Goal: Information Seeking & Learning: Learn about a topic

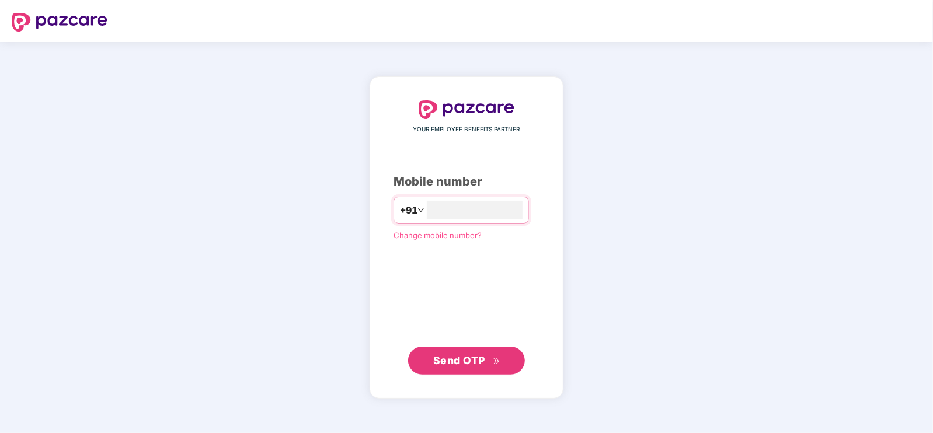
type input "**********"
click at [449, 354] on span "Send OTP" at bounding box center [459, 360] width 52 height 12
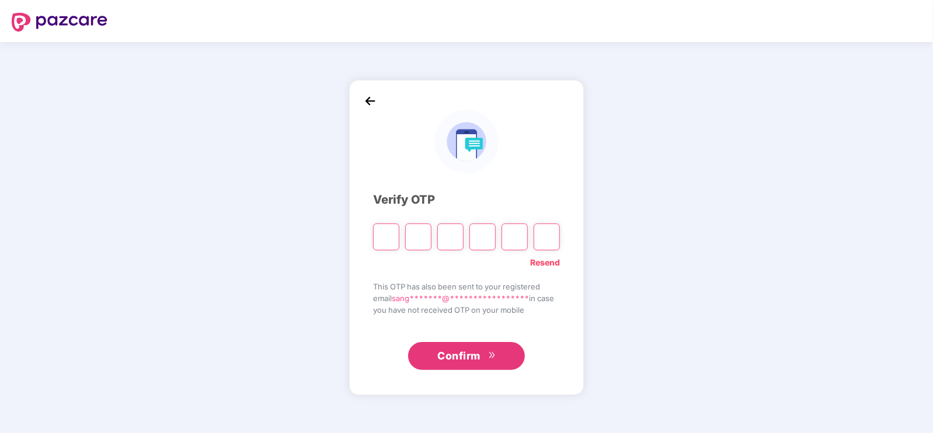
type input "*"
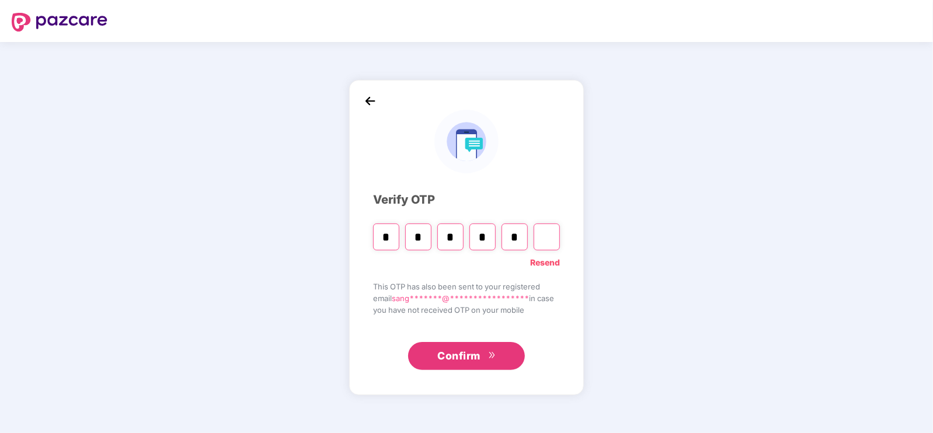
type input "*"
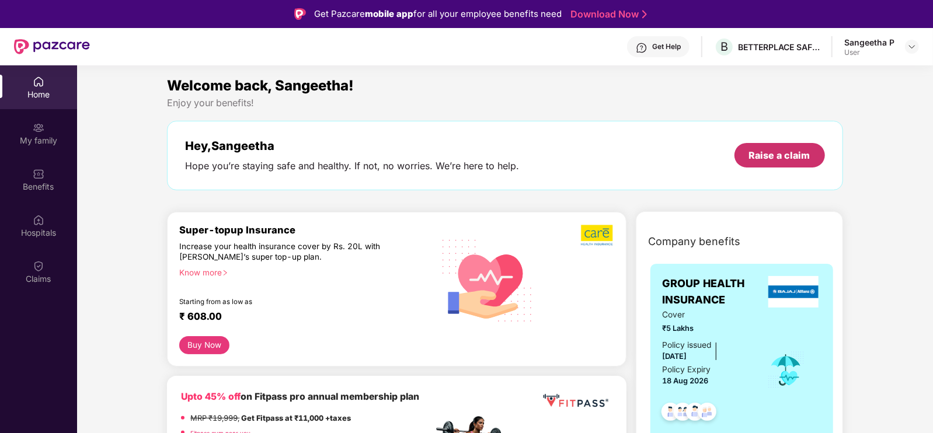
click at [806, 159] on div "Raise a claim" at bounding box center [779, 155] width 61 height 13
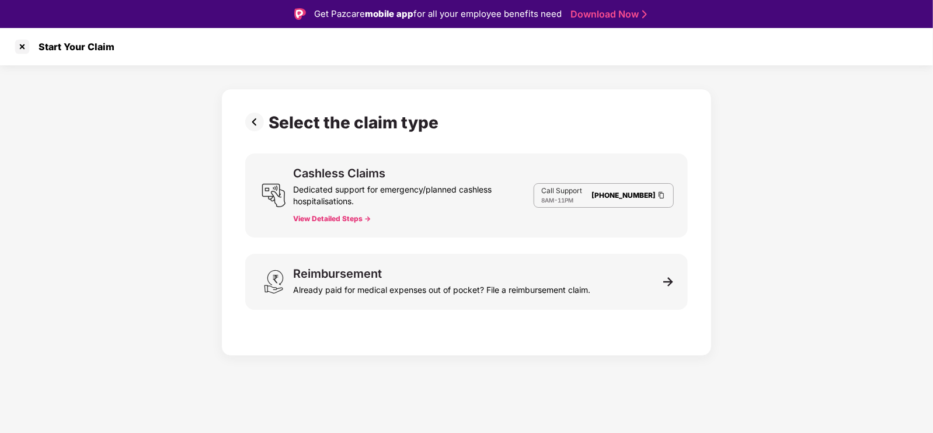
click at [318, 219] on button "View Detailed Steps ->" at bounding box center [332, 218] width 78 height 9
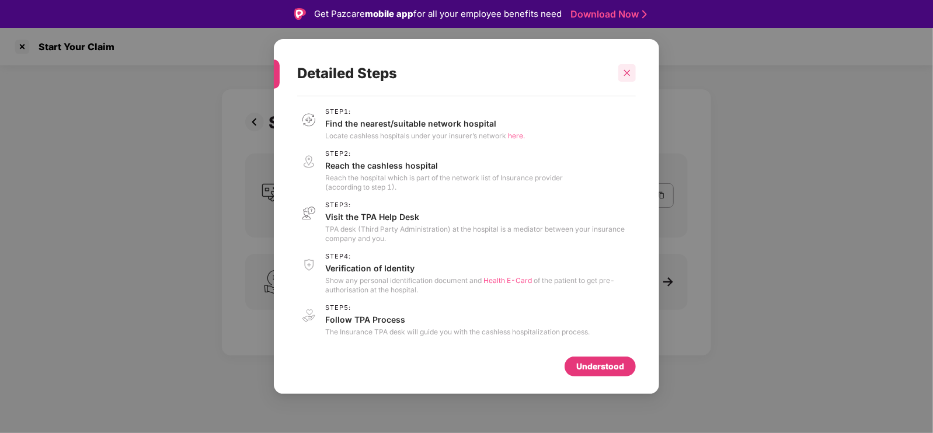
click at [629, 71] on icon "close" at bounding box center [627, 73] width 8 height 8
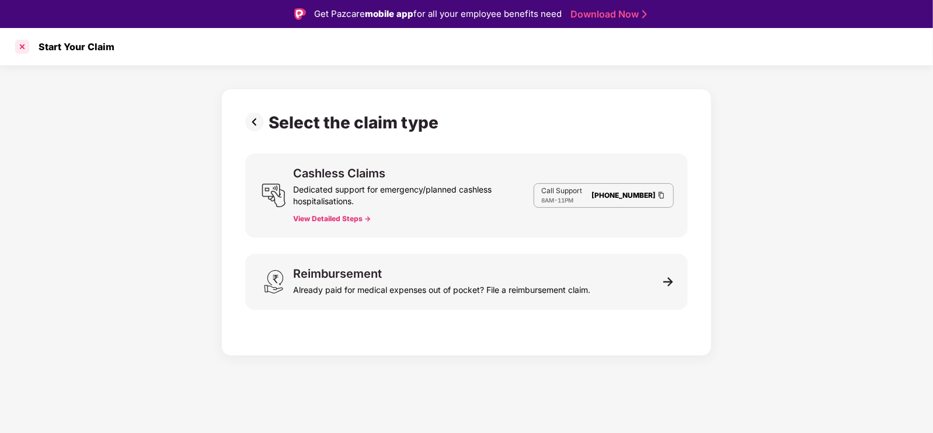
click at [25, 46] on div at bounding box center [22, 46] width 19 height 19
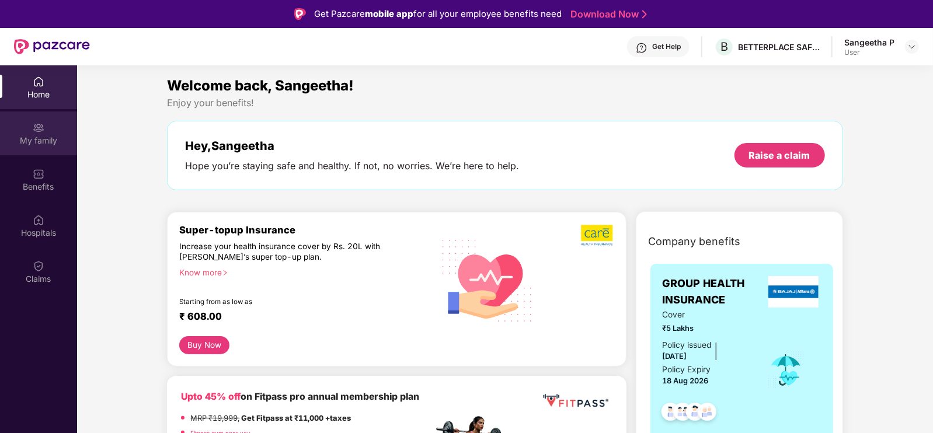
click at [32, 139] on div "My family" at bounding box center [38, 141] width 77 height 12
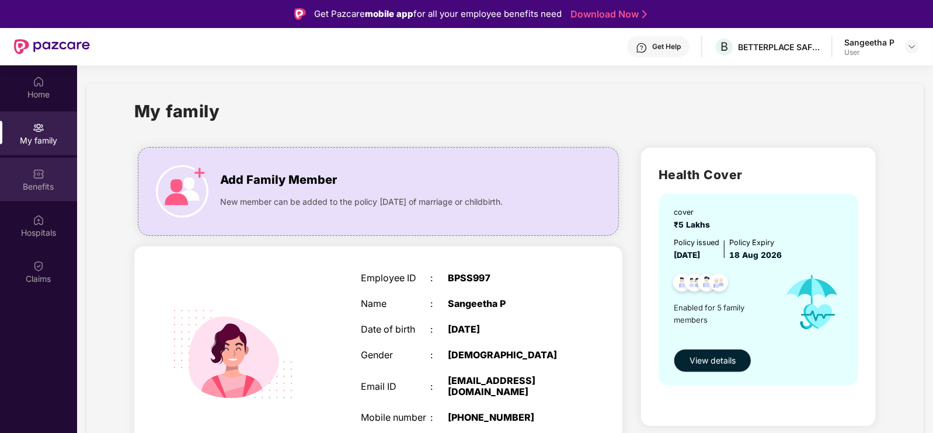
click at [32, 181] on div "Benefits" at bounding box center [38, 187] width 77 height 12
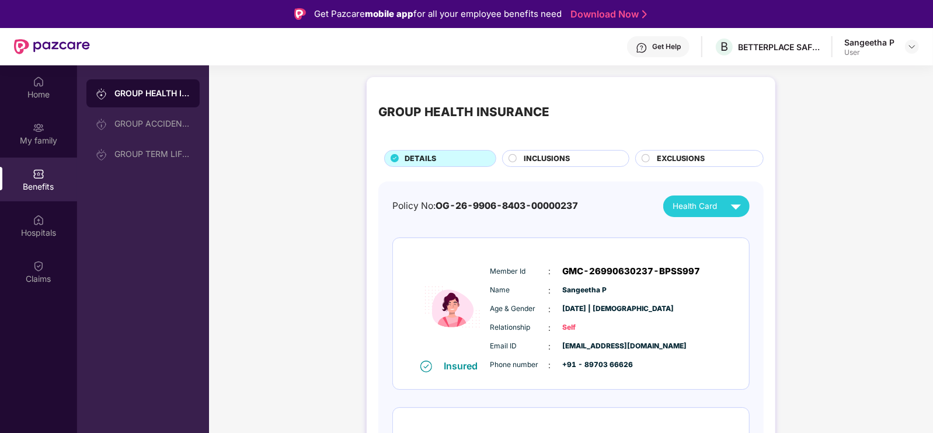
click at [532, 157] on span "INCLUSIONS" at bounding box center [547, 159] width 46 height 12
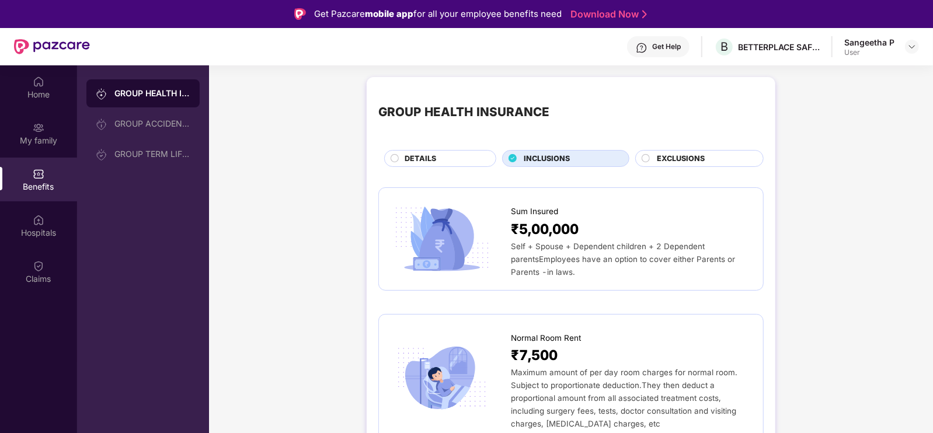
click at [695, 163] on span "EXCLUSIONS" at bounding box center [681, 159] width 48 height 12
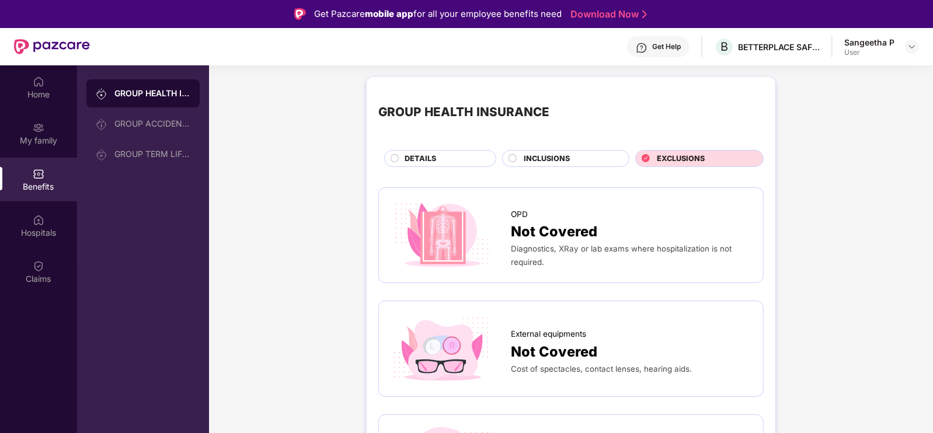
click at [542, 157] on span "INCLUSIONS" at bounding box center [547, 159] width 46 height 12
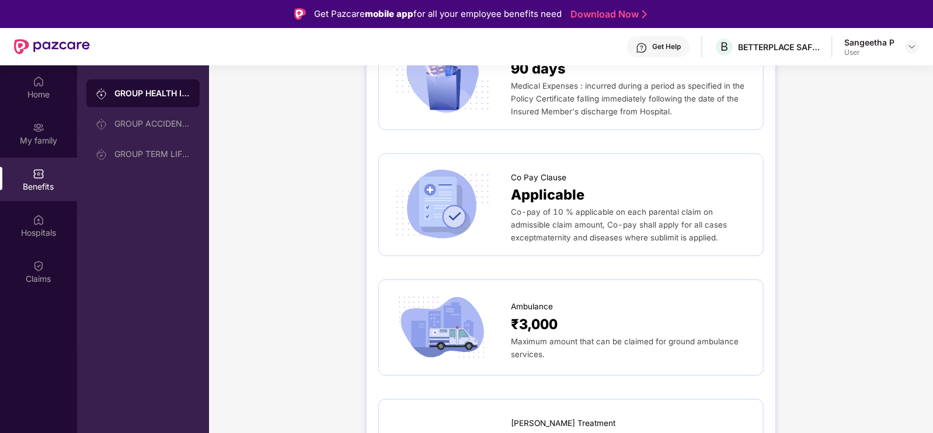
scroll to position [803, 0]
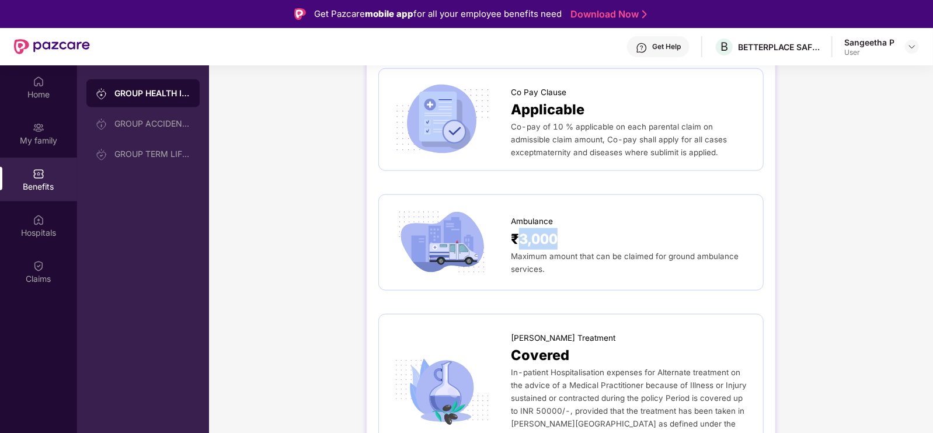
drag, startPoint x: 566, startPoint y: 220, endPoint x: 522, endPoint y: 232, distance: 45.3
click at [518, 228] on div "₹3,000" at bounding box center [631, 239] width 241 height 22
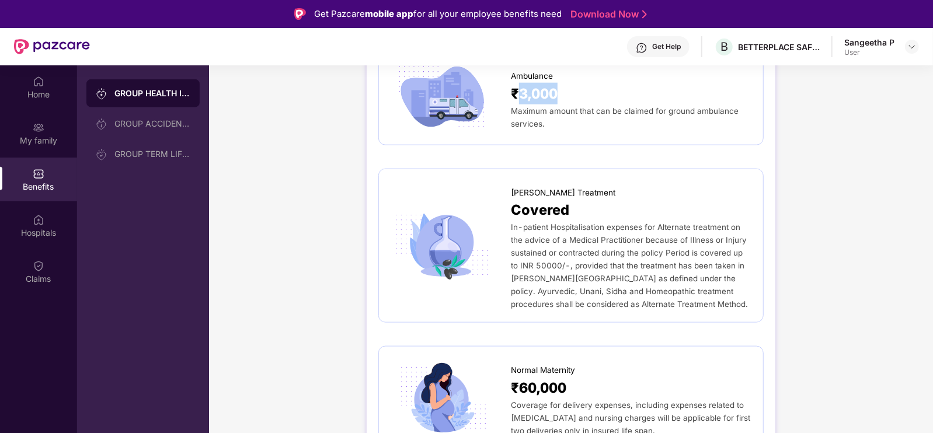
scroll to position [1094, 0]
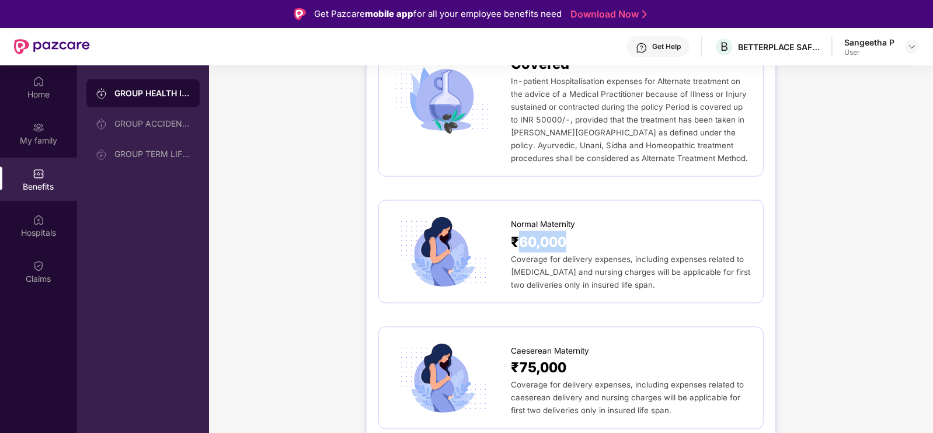
drag, startPoint x: 577, startPoint y: 235, endPoint x: 522, endPoint y: 235, distance: 54.3
click at [522, 235] on div "₹60,000" at bounding box center [631, 242] width 241 height 22
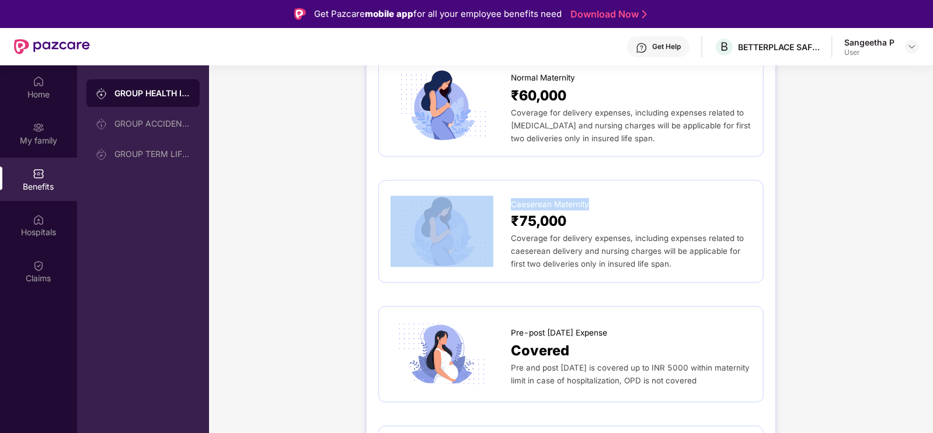
drag, startPoint x: 595, startPoint y: 188, endPoint x: 499, endPoint y: 199, distance: 97.0
click at [499, 199] on div "Caeserean Maternity ₹75,000 Coverage for delivery expenses, including expenses …" at bounding box center [571, 232] width 361 height 79
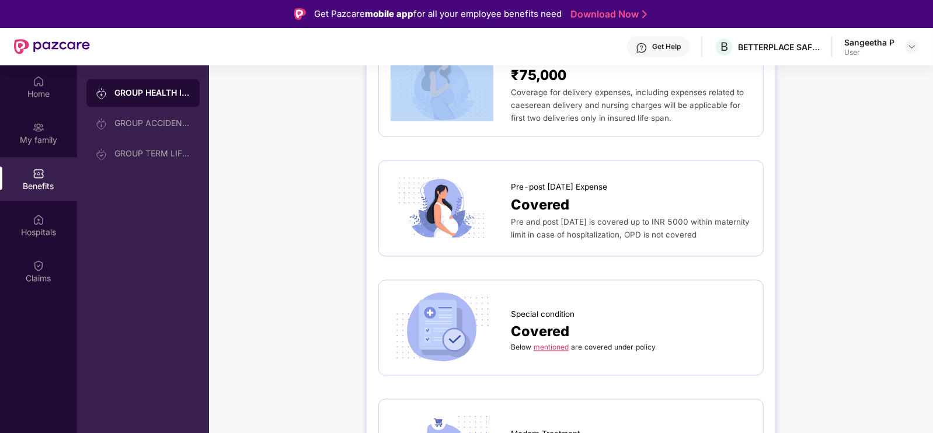
scroll to position [1532, 0]
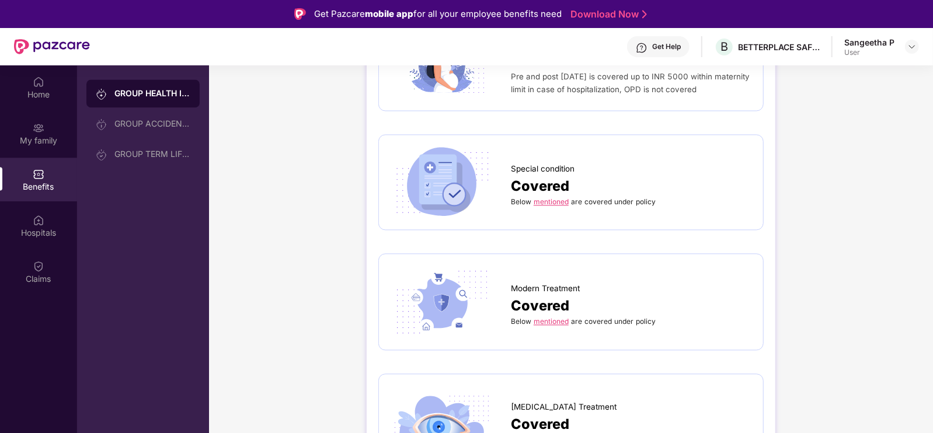
click at [549, 197] on link "mentioned" at bounding box center [551, 201] width 35 height 9
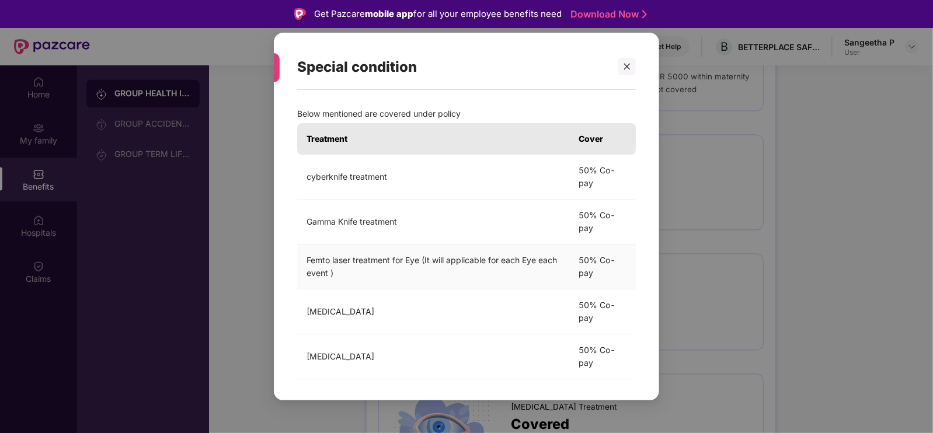
scroll to position [8, 0]
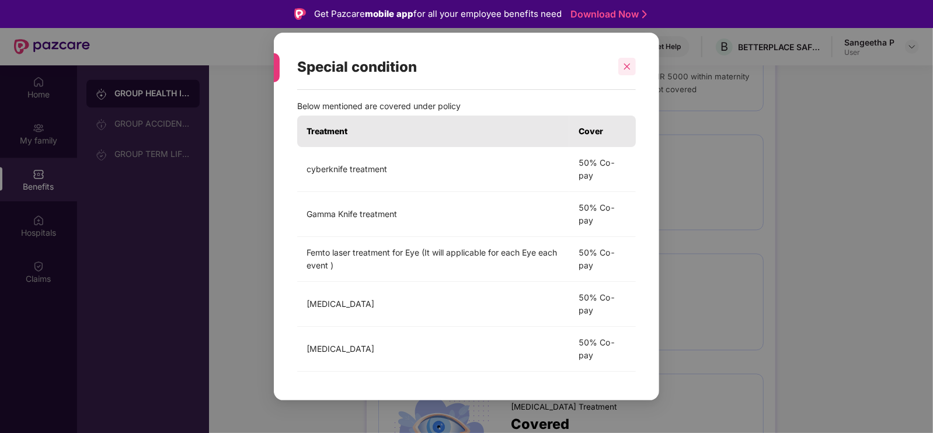
click at [625, 67] on icon "close" at bounding box center [627, 66] width 8 height 8
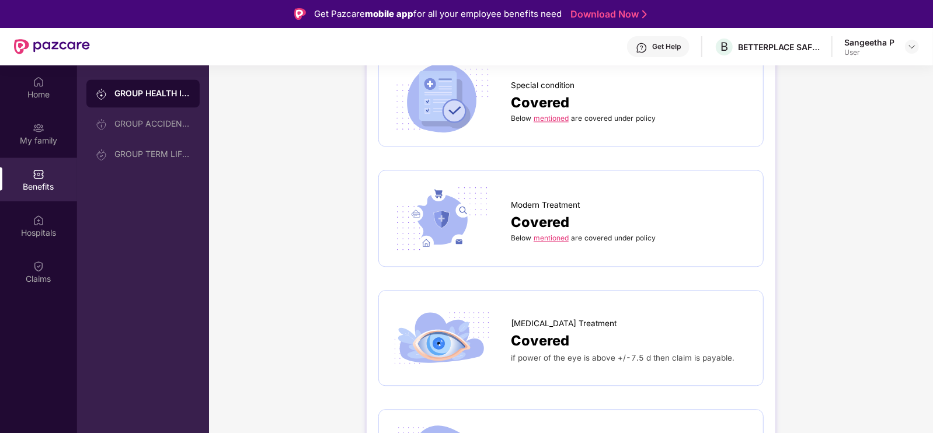
scroll to position [1678, 0]
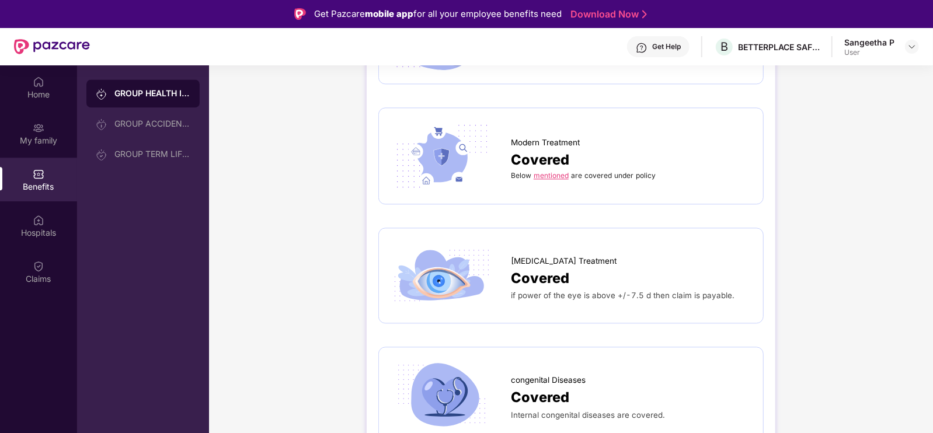
click at [581, 291] on span "if power of the eye is above +/-7.5 d then claim is payable." at bounding box center [623, 295] width 224 height 9
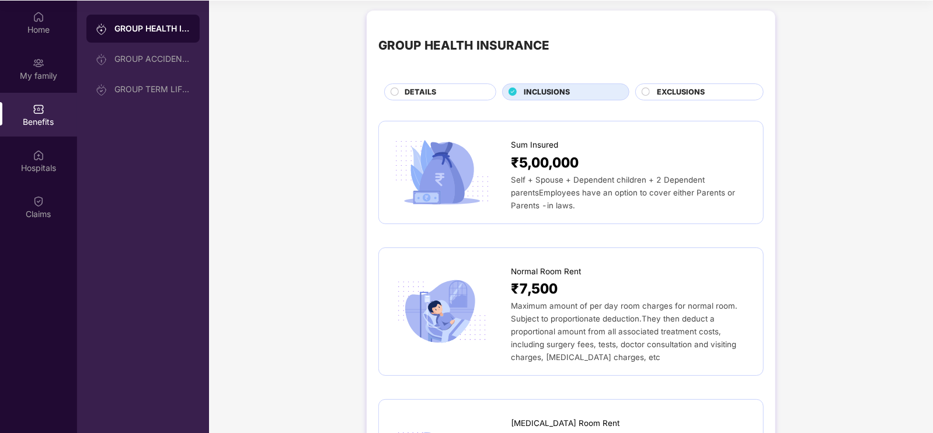
scroll to position [0, 0]
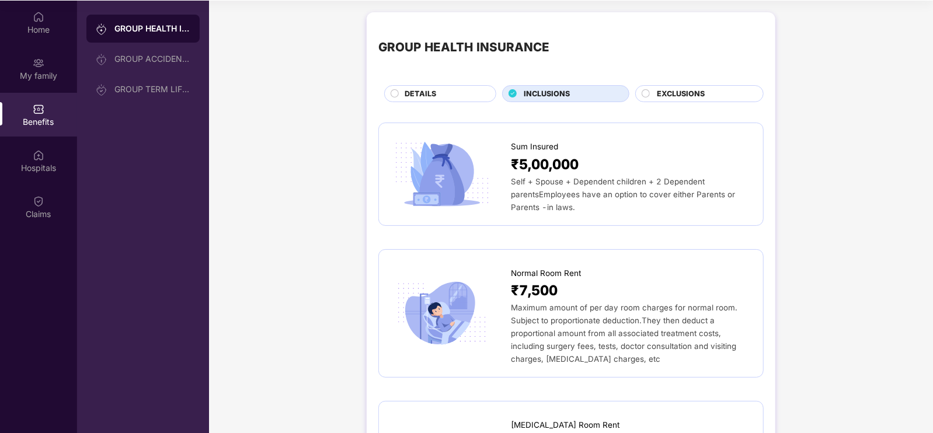
click at [712, 97] on div "EXCLUSIONS" at bounding box center [704, 94] width 106 height 13
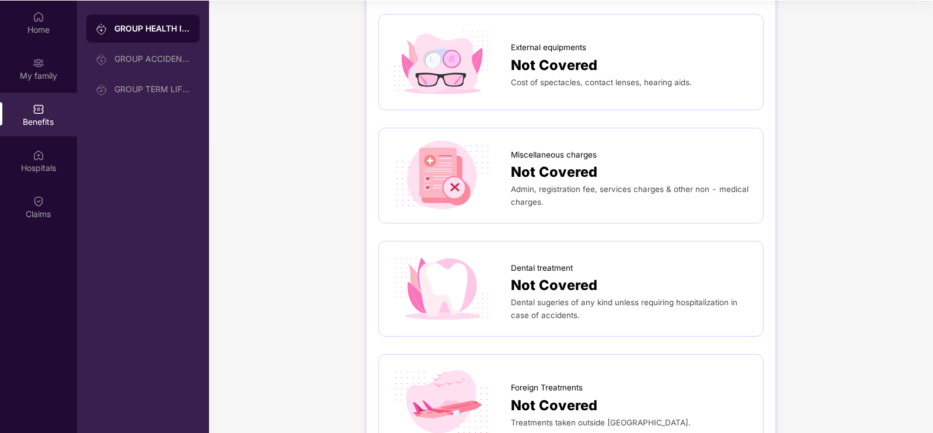
scroll to position [291, 0]
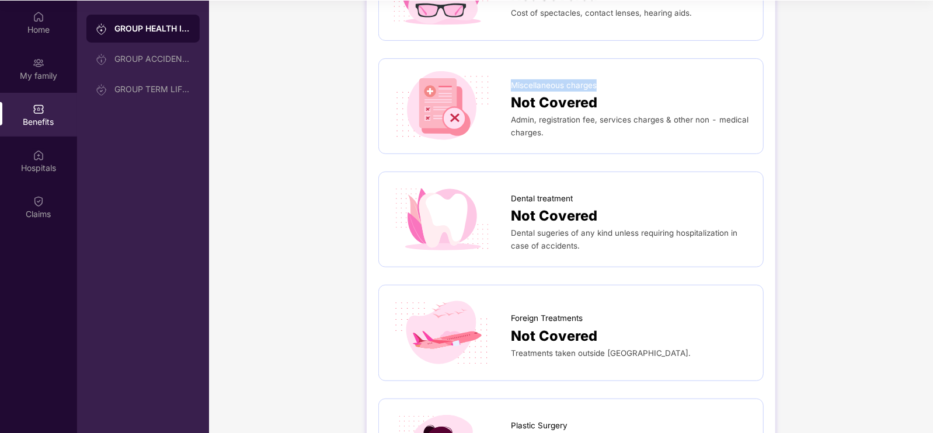
drag, startPoint x: 605, startPoint y: 82, endPoint x: 511, endPoint y: 82, distance: 94.0
click at [511, 82] on div "Miscellaneous charges" at bounding box center [631, 83] width 241 height 18
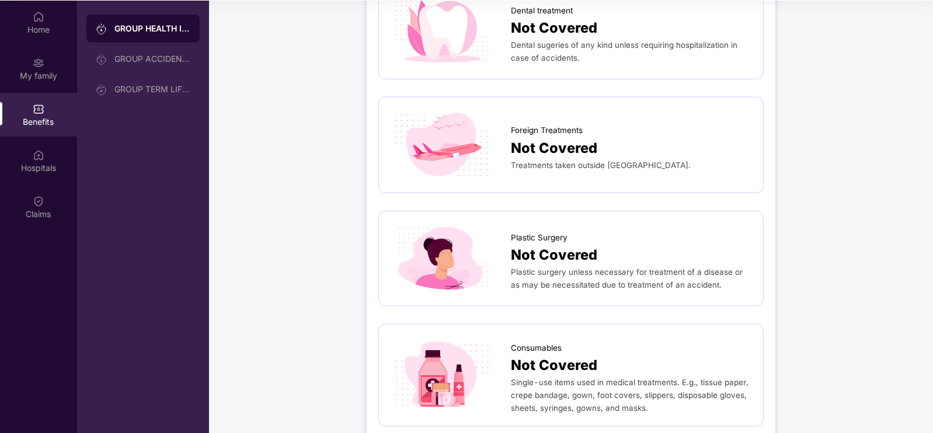
scroll to position [510, 0]
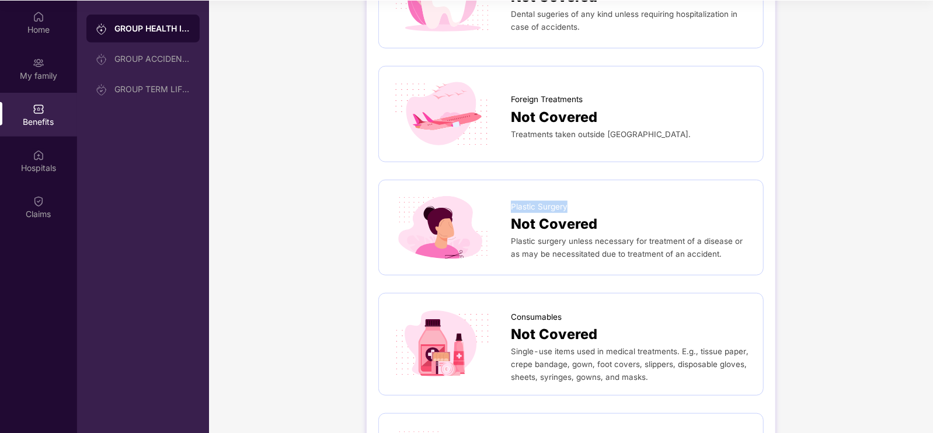
drag, startPoint x: 575, startPoint y: 201, endPoint x: 511, endPoint y: 202, distance: 64.2
click at [511, 201] on div "Plastic Surgery" at bounding box center [631, 204] width 241 height 18
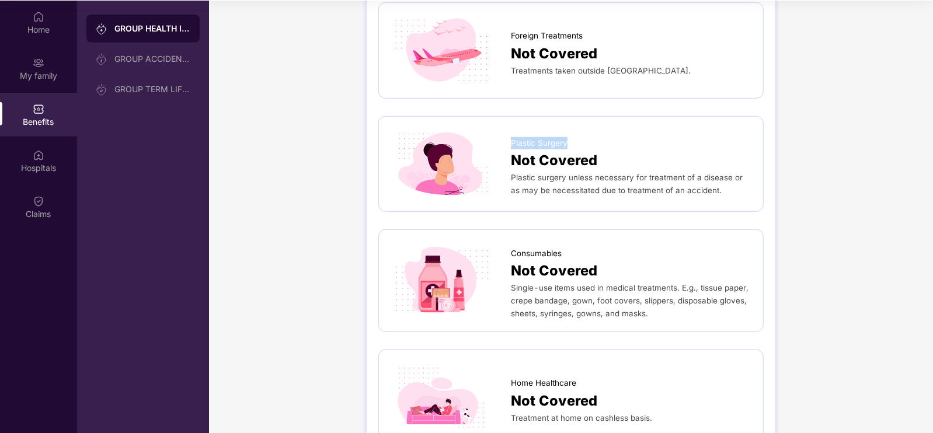
scroll to position [631, 0]
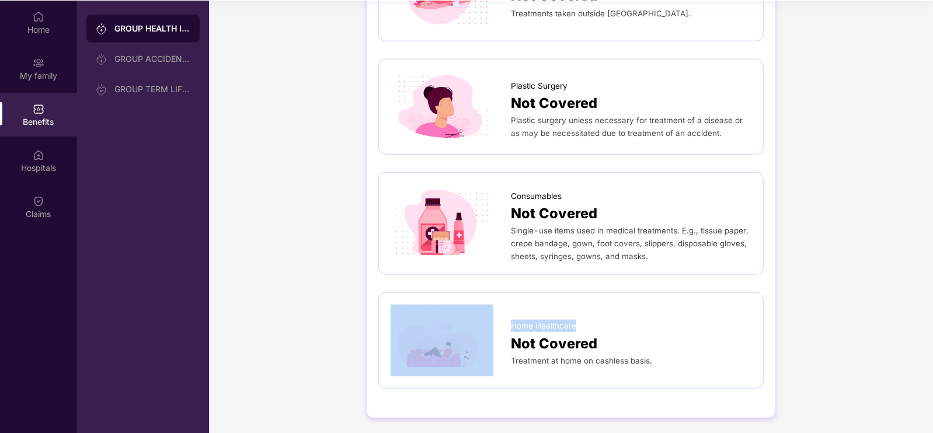
drag, startPoint x: 595, startPoint y: 327, endPoint x: 506, endPoint y: 330, distance: 88.8
click at [506, 330] on div "Home Healthcare Not Covered Treatment at home on cashless basis." at bounding box center [571, 340] width 361 height 71
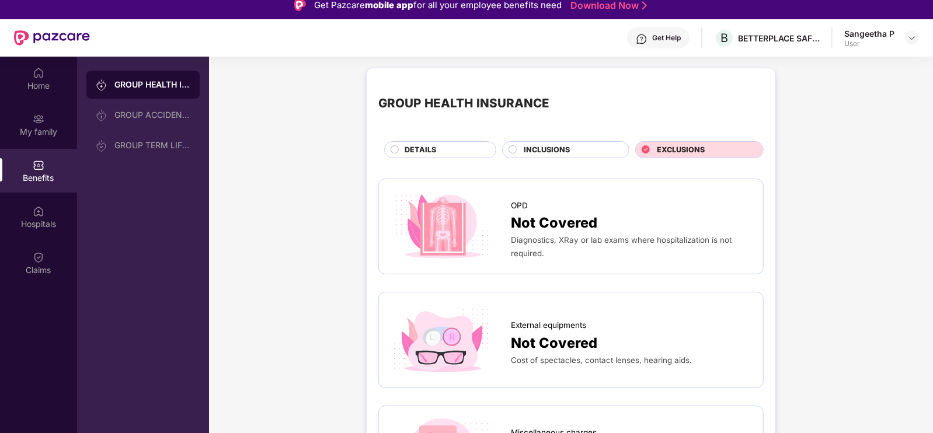
scroll to position [0, 0]
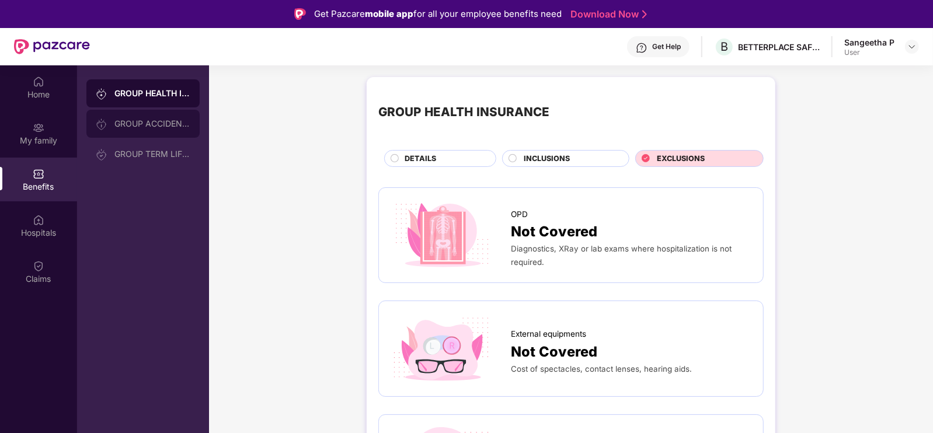
click at [136, 127] on div "GROUP ACCIDENTAL INSURANCE" at bounding box center [152, 123] width 76 height 9
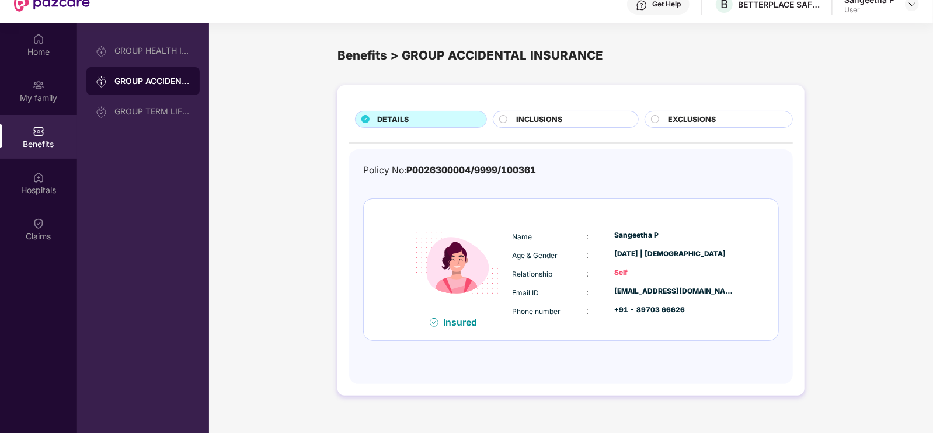
scroll to position [65, 0]
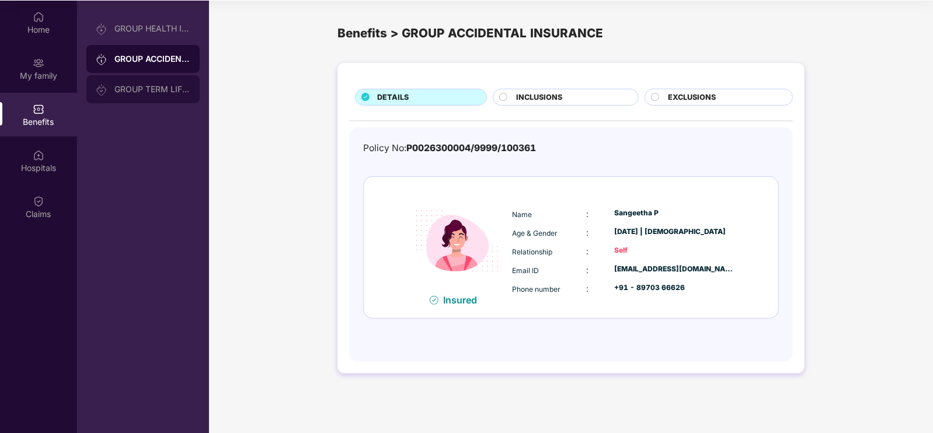
click at [141, 90] on div "GROUP TERM LIFE INSURANCE" at bounding box center [152, 89] width 76 height 9
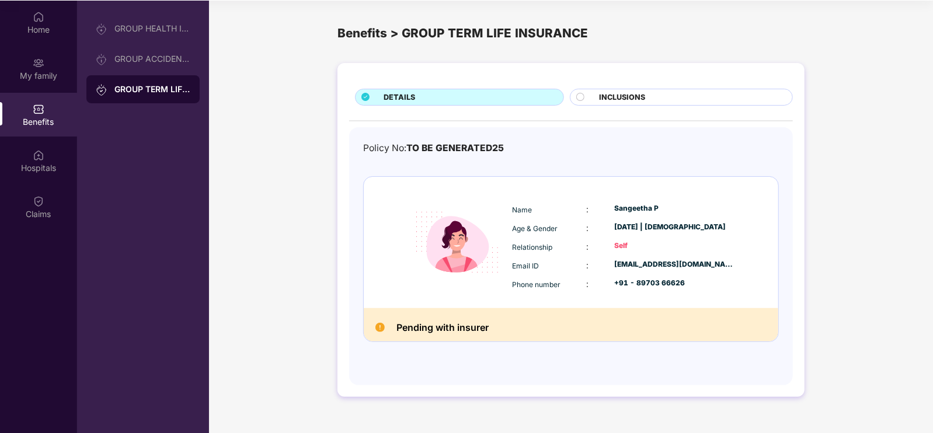
click at [627, 99] on span "INCLUSIONS" at bounding box center [623, 98] width 46 height 12
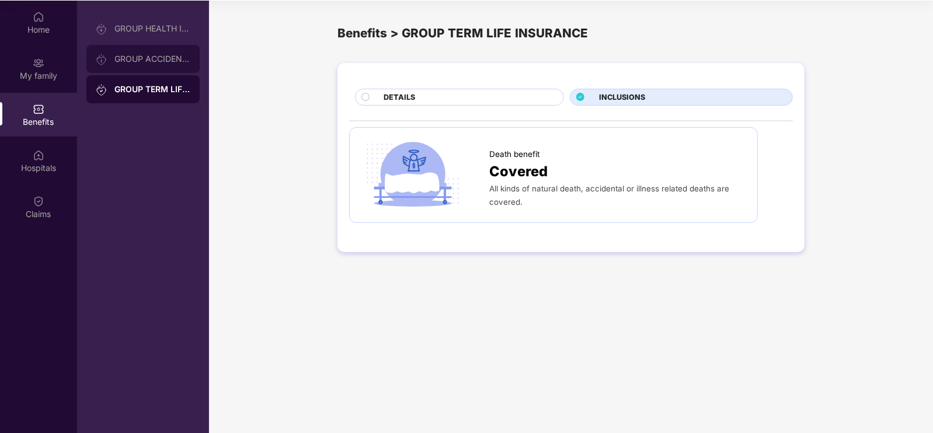
click at [165, 57] on div "GROUP ACCIDENTAL INSURANCE" at bounding box center [152, 58] width 76 height 9
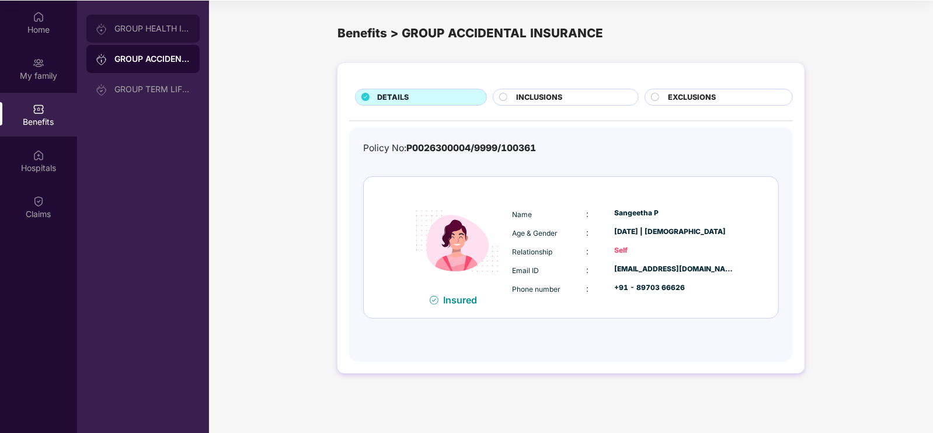
click at [153, 26] on div "GROUP HEALTH INSURANCE" at bounding box center [152, 28] width 76 height 9
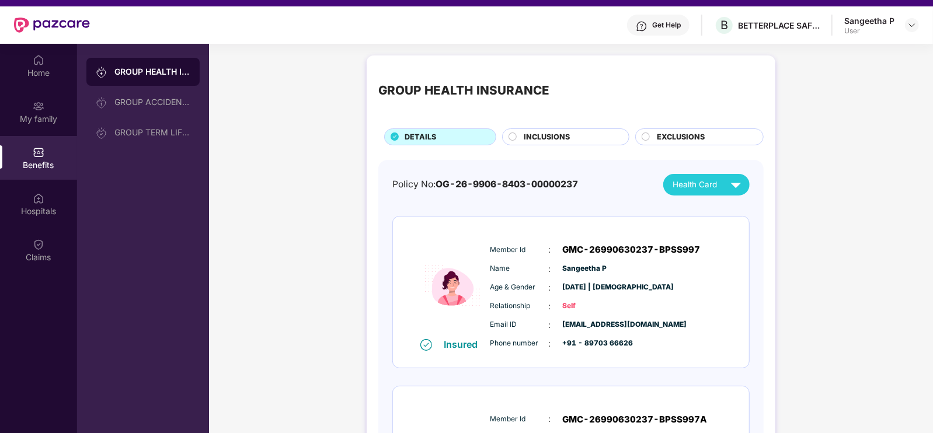
scroll to position [0, 0]
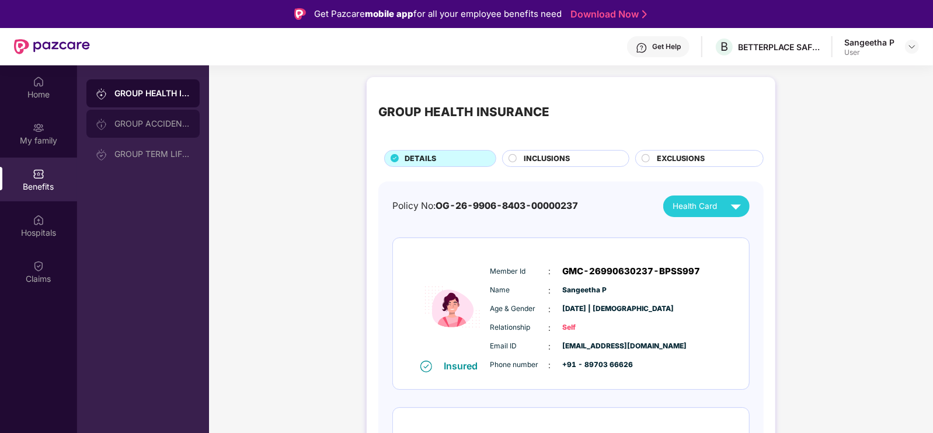
click at [140, 118] on div "GROUP ACCIDENTAL INSURANCE" at bounding box center [142, 124] width 113 height 28
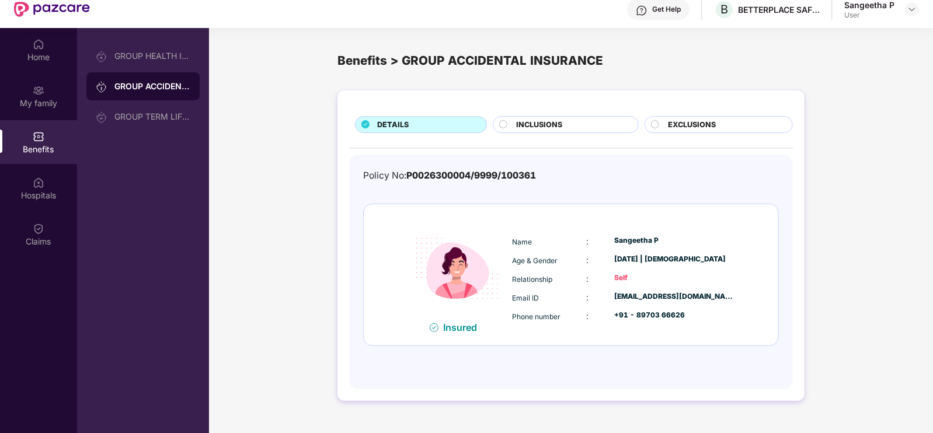
scroll to position [65, 0]
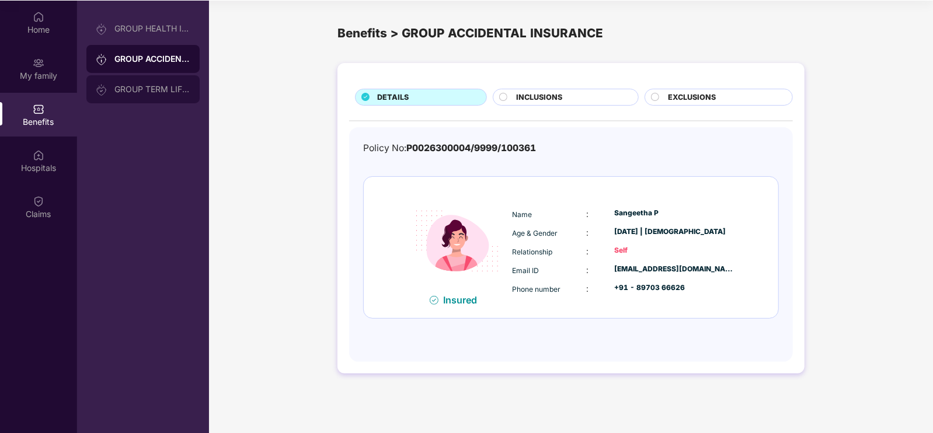
click at [163, 89] on div "GROUP TERM LIFE INSURANCE" at bounding box center [152, 89] width 76 height 9
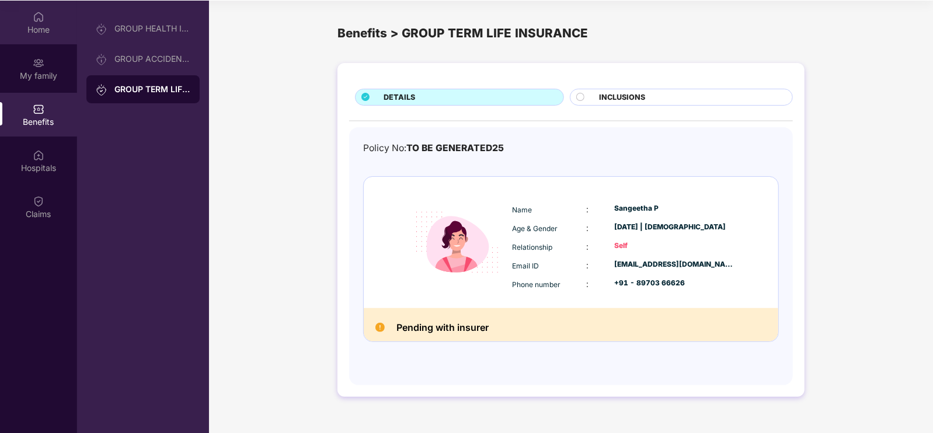
click at [36, 30] on div "Home" at bounding box center [38, 30] width 77 height 12
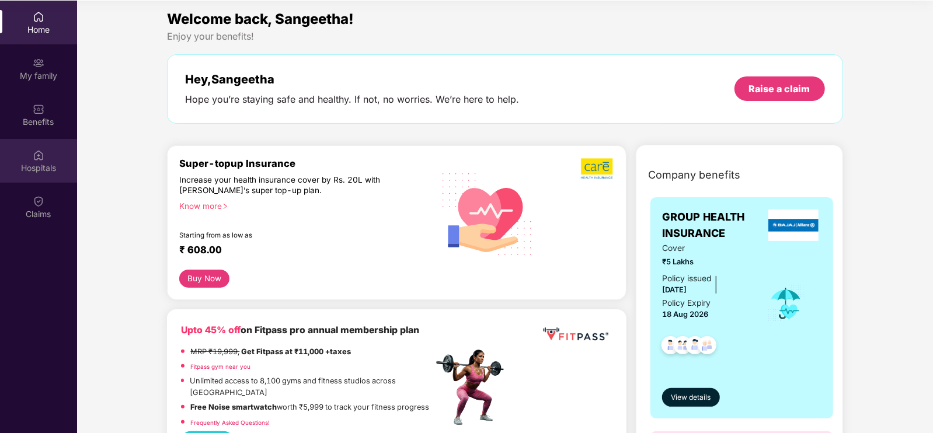
scroll to position [0, 0]
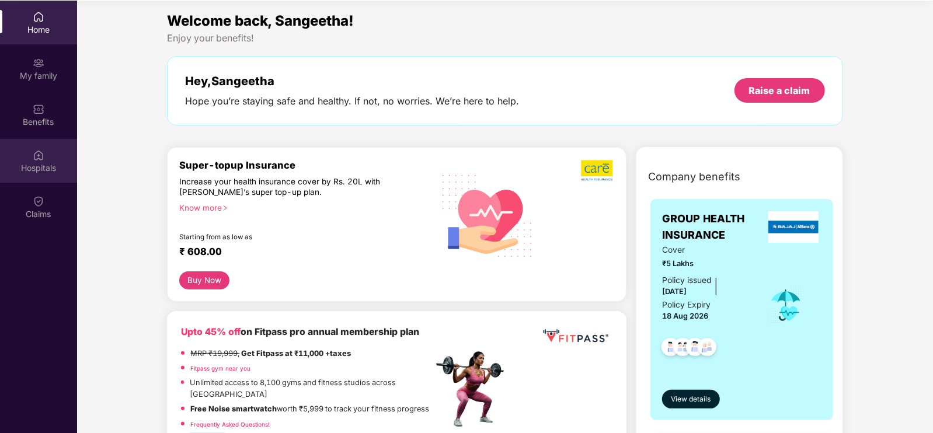
click at [33, 160] on img at bounding box center [39, 155] width 12 height 12
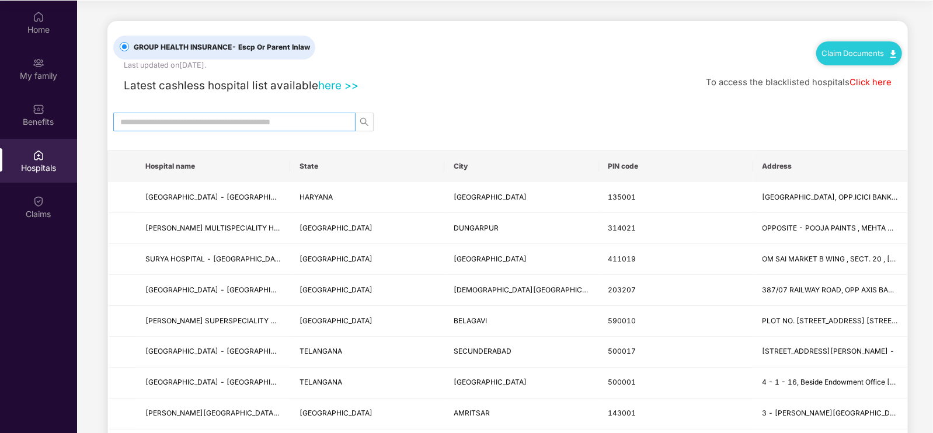
click at [177, 118] on input "text" at bounding box center [229, 122] width 219 height 13
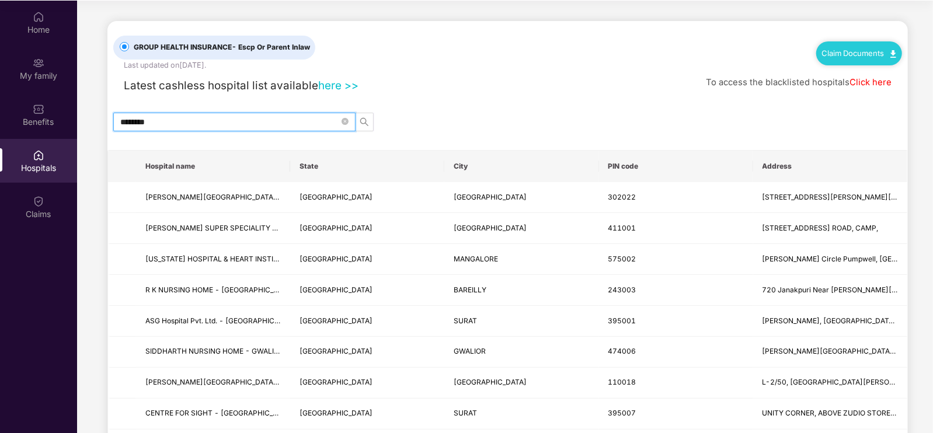
click at [405, 170] on th "State" at bounding box center [367, 167] width 154 height 32
click at [338, 179] on th "State" at bounding box center [367, 167] width 154 height 32
click at [215, 126] on input "********" at bounding box center [229, 122] width 219 height 13
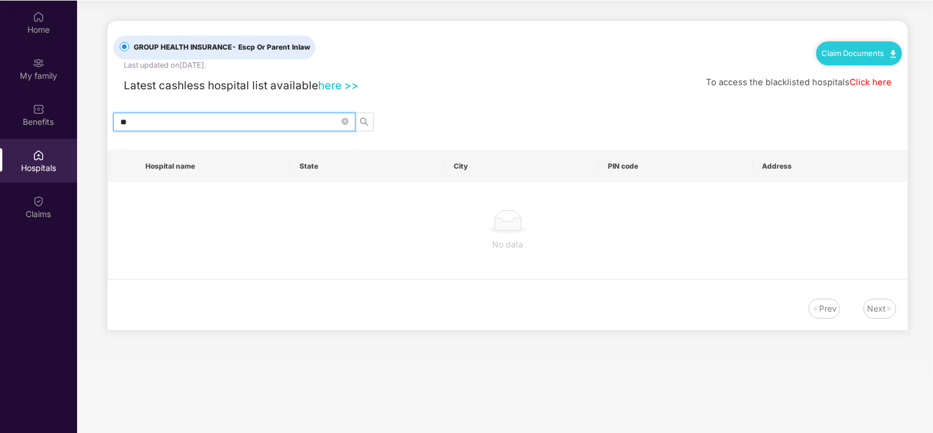
type input "*"
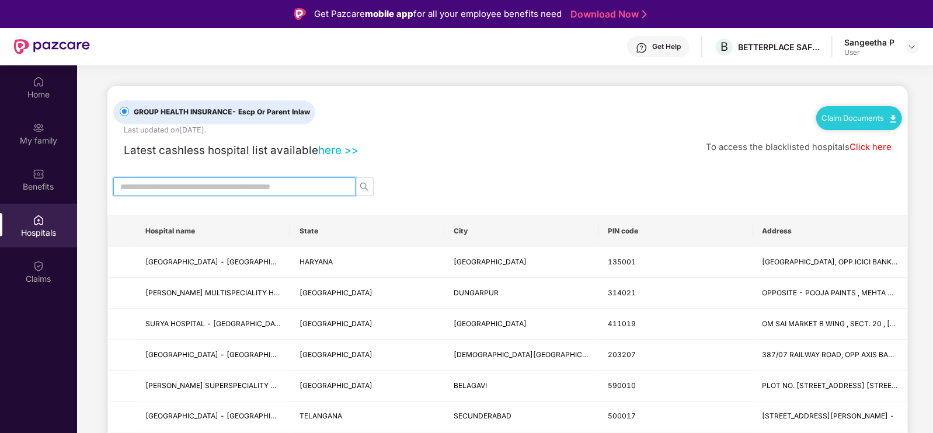
click at [145, 180] on input "text" at bounding box center [229, 186] width 219 height 13
type input "********"
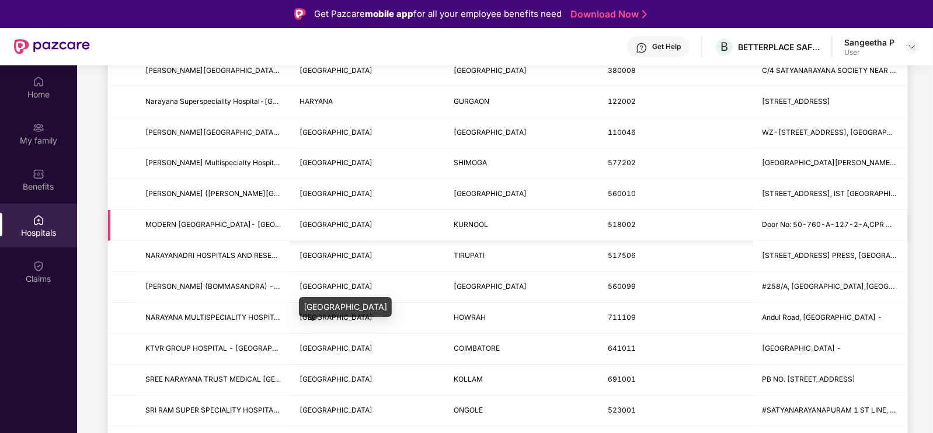
scroll to position [291, 0]
